Goal: Transaction & Acquisition: Register for event/course

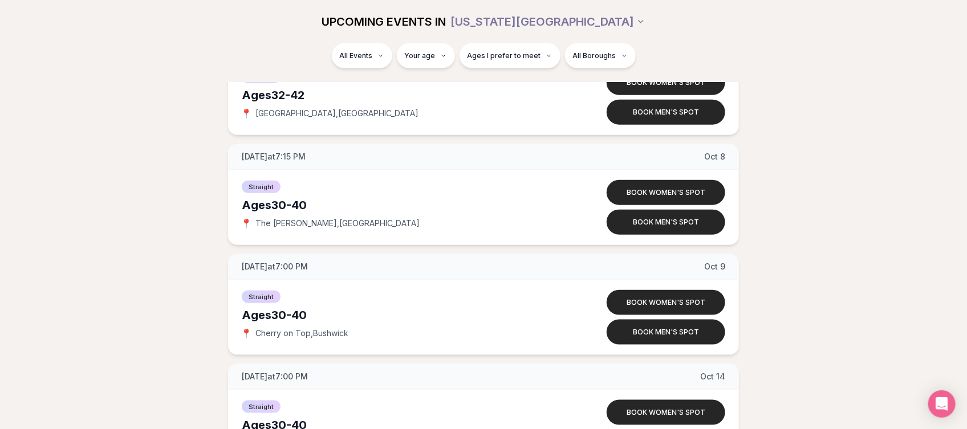
scroll to position [4981, 0]
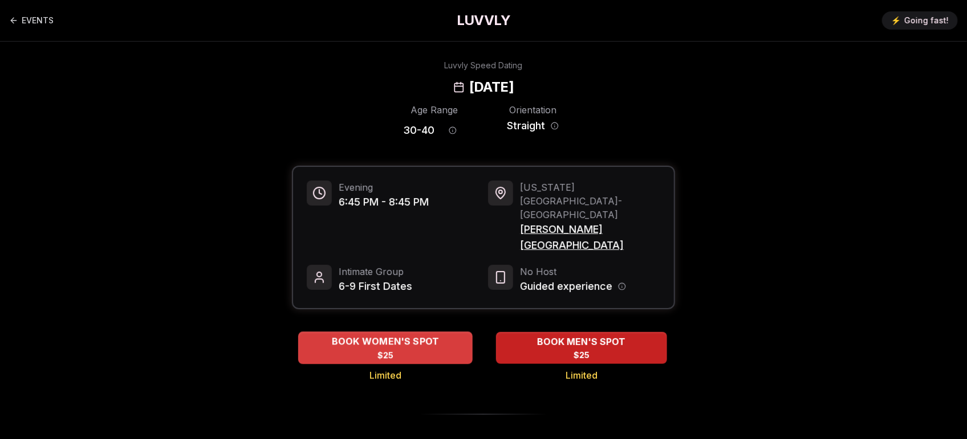
click at [408, 349] on span "BOOK WOMEN'S SPOT" at bounding box center [385, 342] width 112 height 14
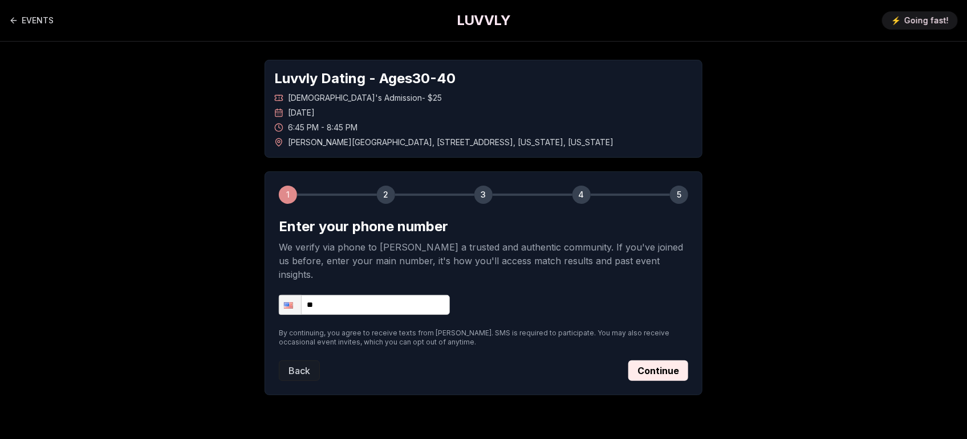
click at [364, 315] on input "**" at bounding box center [364, 305] width 171 height 20
type input "**********"
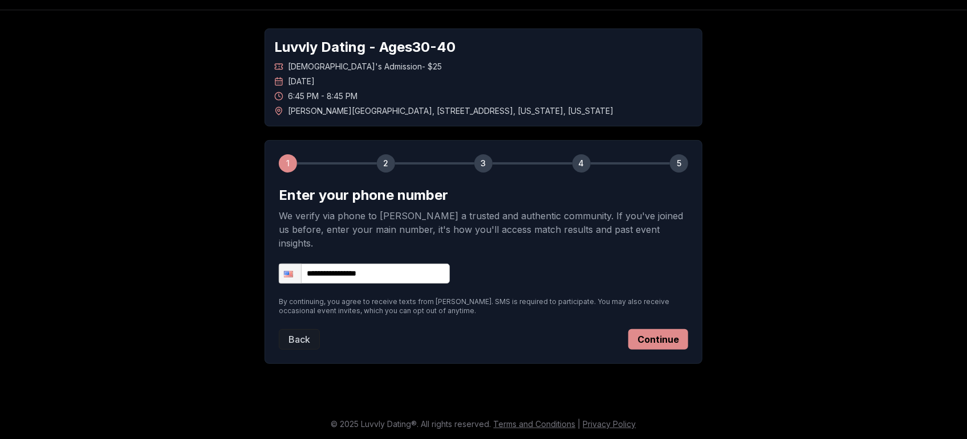
click at [688, 350] on button "Continue" at bounding box center [658, 339] width 60 height 21
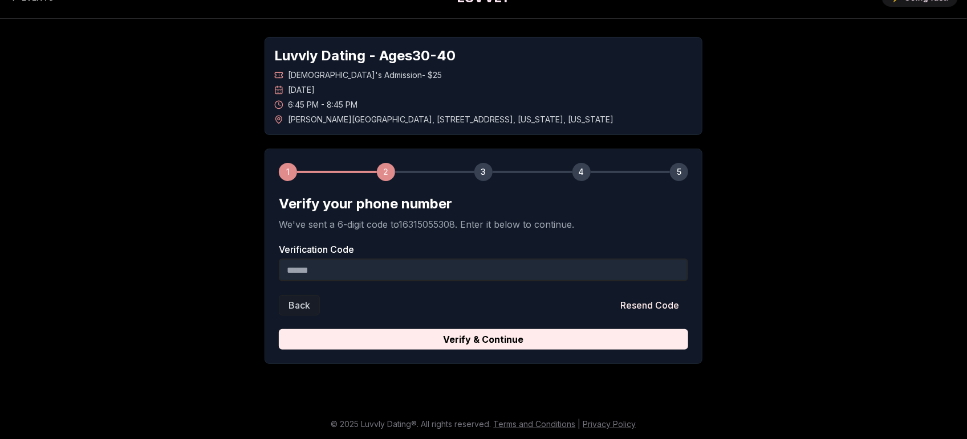
click at [651, 282] on input "Verification Code" at bounding box center [483, 270] width 409 height 23
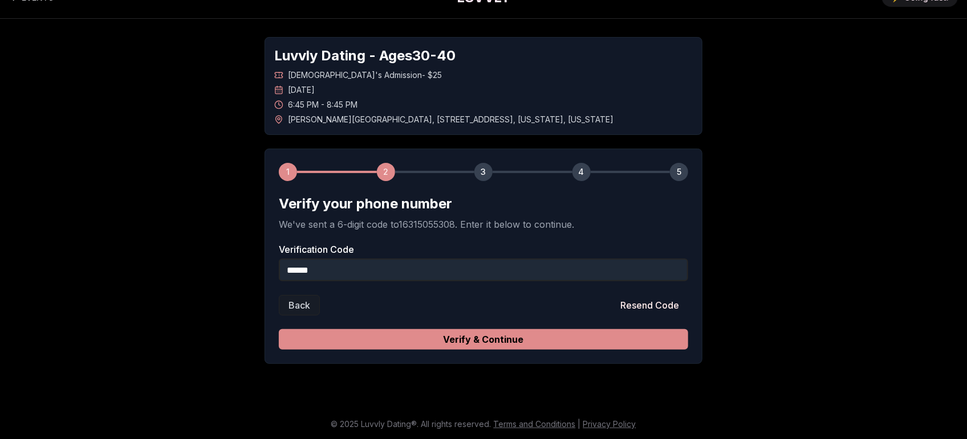
type input "******"
click at [517, 350] on button "Verify & Continue" at bounding box center [483, 339] width 409 height 21
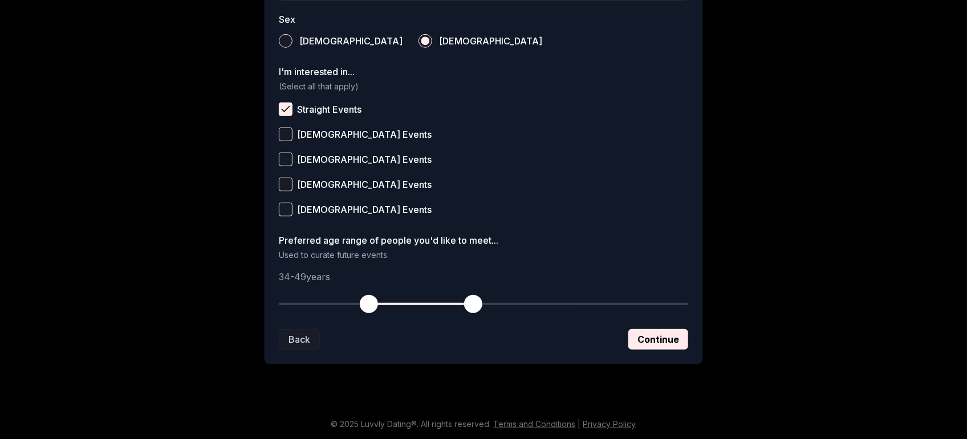
scroll to position [570, 0]
click at [688, 350] on button "Continue" at bounding box center [658, 339] width 60 height 21
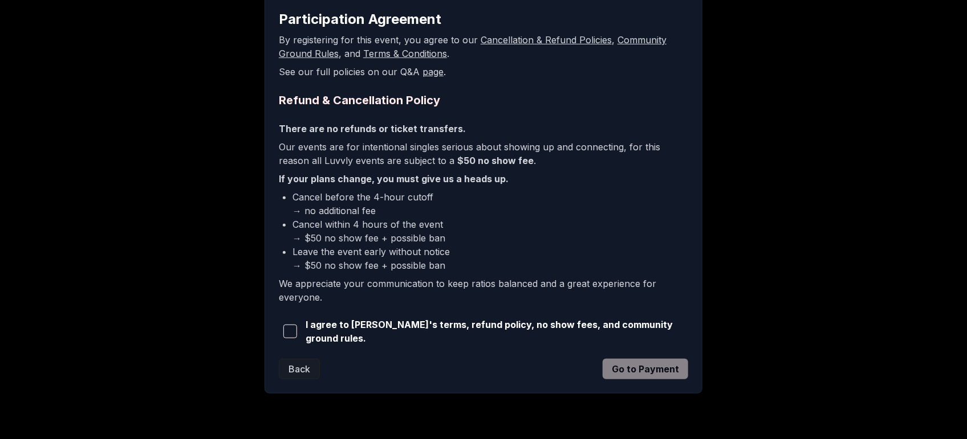
scroll to position [356, 0]
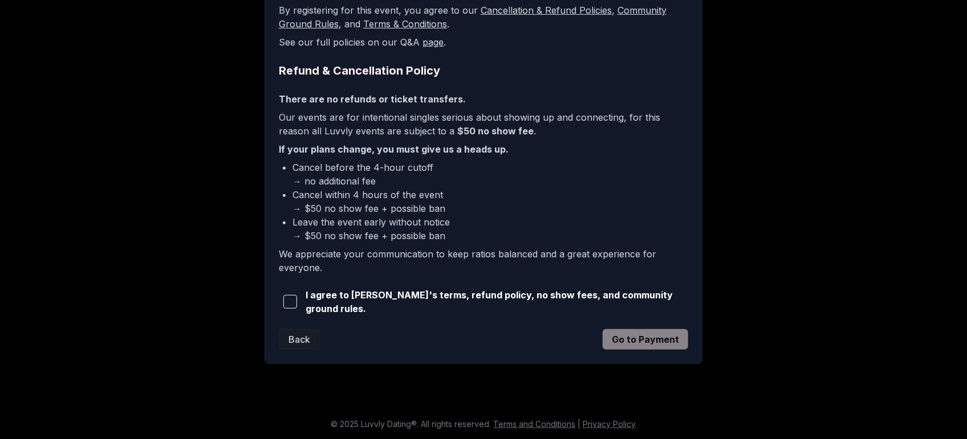
click at [305, 316] on span "I agree to [PERSON_NAME]'s terms, refund policy, no show fees, and community gr…" at bounding box center [496, 301] width 382 height 27
click at [283, 309] on span "button" at bounding box center [290, 302] width 14 height 14
click at [688, 350] on button "Go to Payment" at bounding box center [644, 339] width 85 height 21
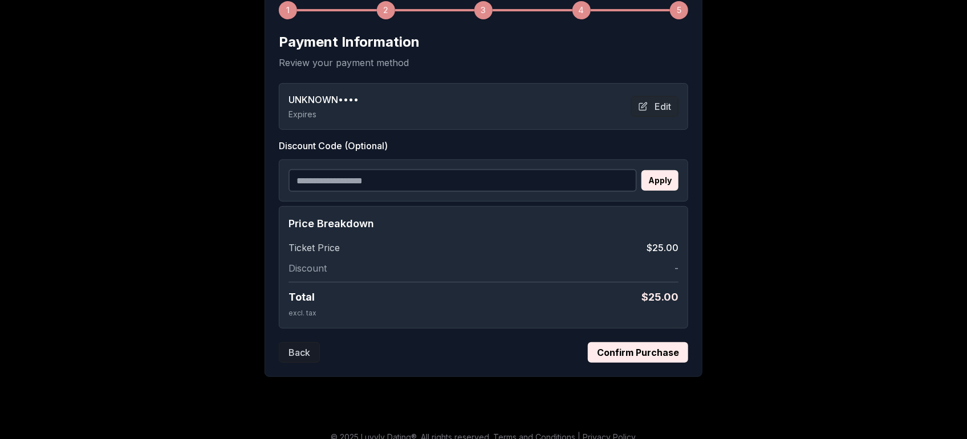
scroll to position [283, 0]
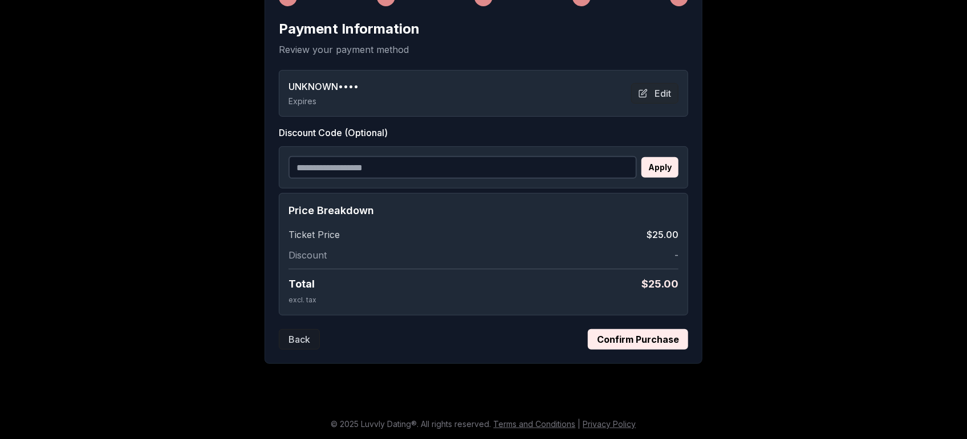
click at [687, 350] on button "Confirm Purchase" at bounding box center [638, 339] width 100 height 21
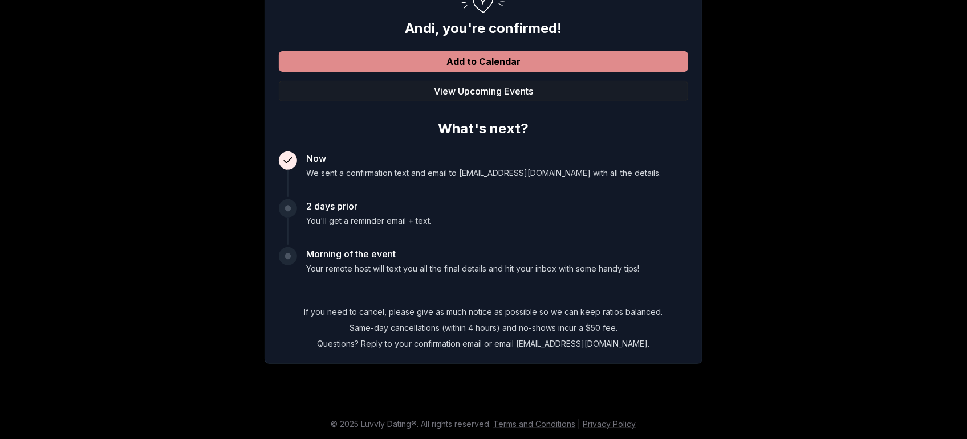
click at [495, 51] on button "Add to Calendar" at bounding box center [483, 61] width 409 height 21
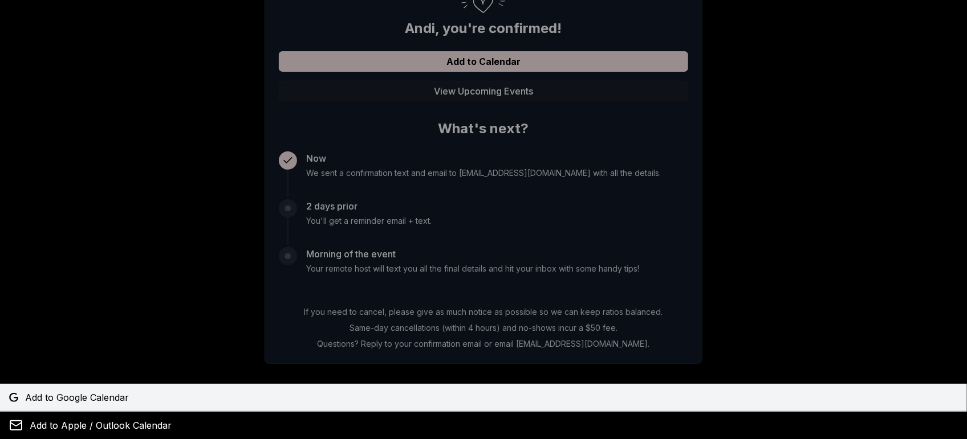
click at [129, 391] on span "Add to Google Calendar" at bounding box center [77, 398] width 104 height 14
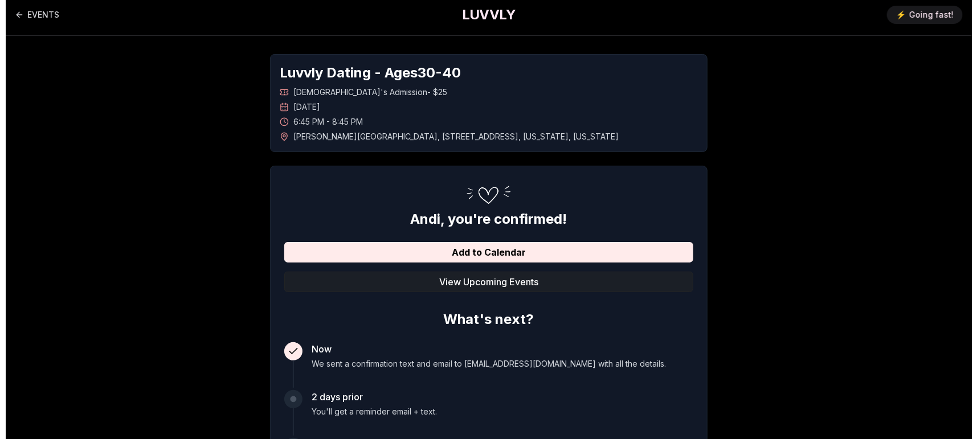
scroll to position [0, 0]
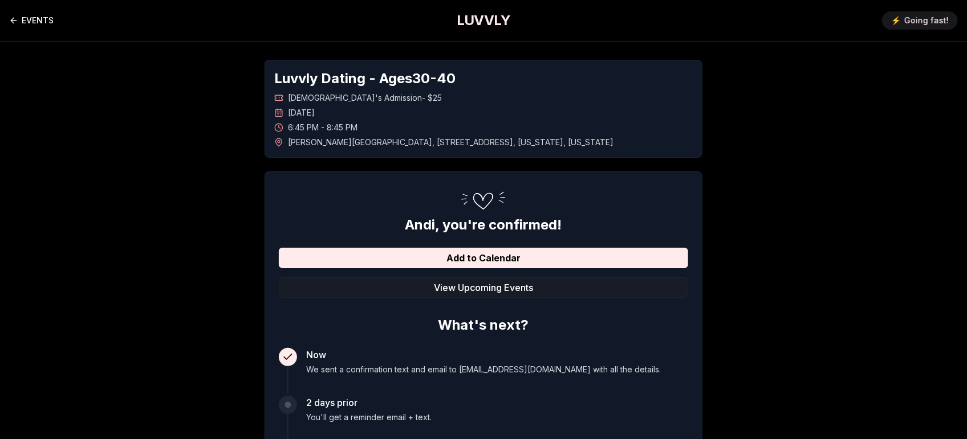
click at [30, 23] on link "EVENTS" at bounding box center [31, 20] width 44 height 23
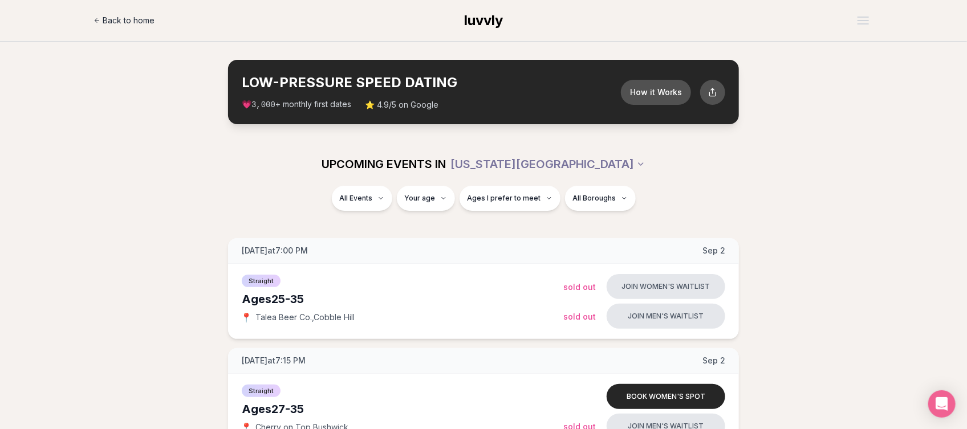
click at [104, 27] on link "Back to home" at bounding box center [123, 20] width 61 height 23
